Goal: Transaction & Acquisition: Purchase product/service

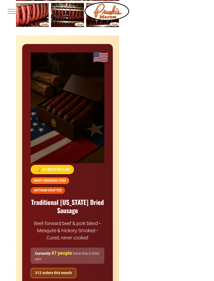
scroll to position [203, 0]
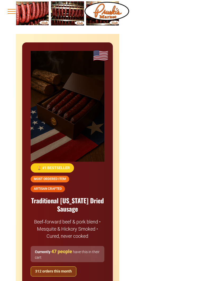
click at [87, 101] on div at bounding box center [67, 163] width 91 height 242
click at [75, 116] on div at bounding box center [67, 163] width 91 height 242
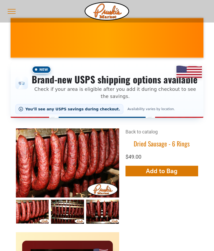
scroll to position [0, 0]
